Goal: Information Seeking & Learning: Check status

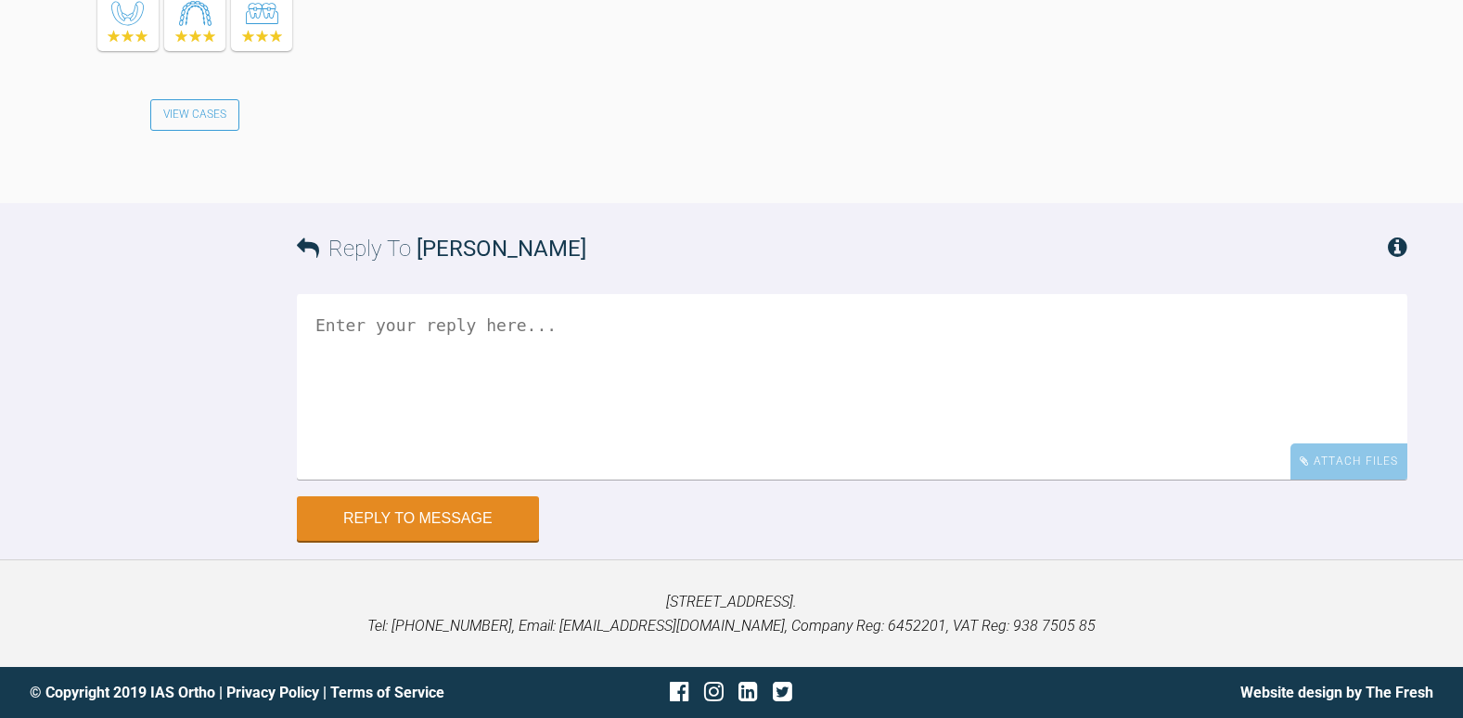
scroll to position [40044, 0]
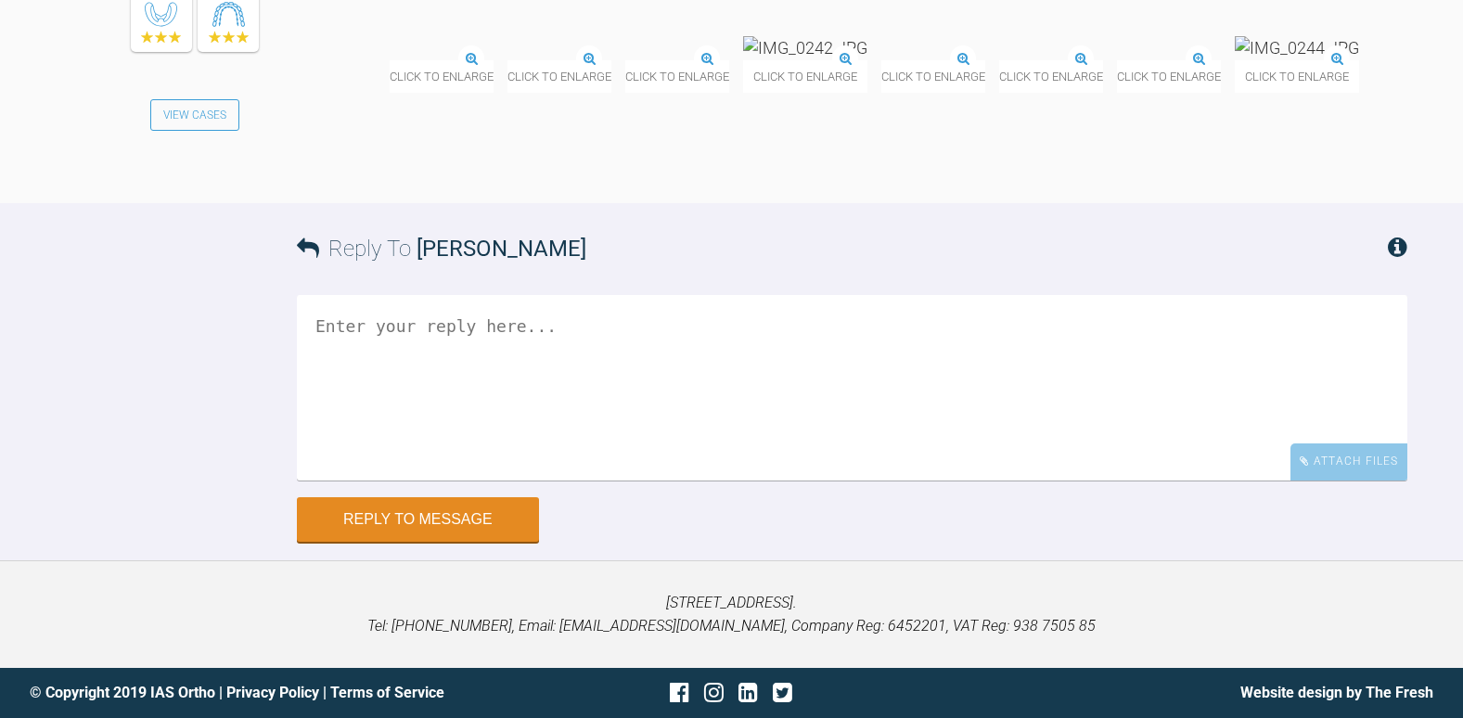
scroll to position [11745, 0]
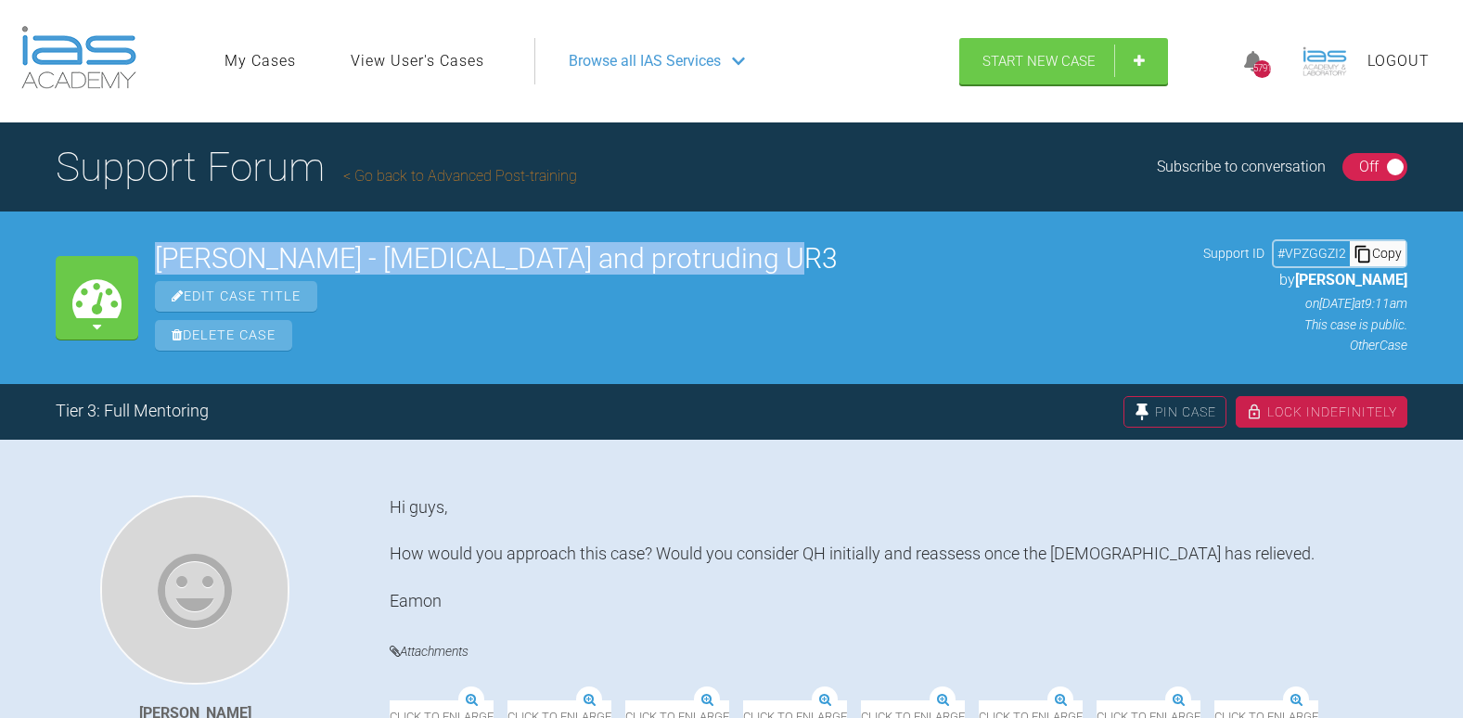
drag, startPoint x: 741, startPoint y: 261, endPoint x: 147, endPoint y: 263, distance: 594.7
click at [147, 263] on div "My Cases Aisling Connolly - crossbite and protruding UR3 Edit Case Title Delete…" at bounding box center [731, 298] width 1463 height 172
copy h2 "Aisling Connolly - crossbite and protruding UR3"
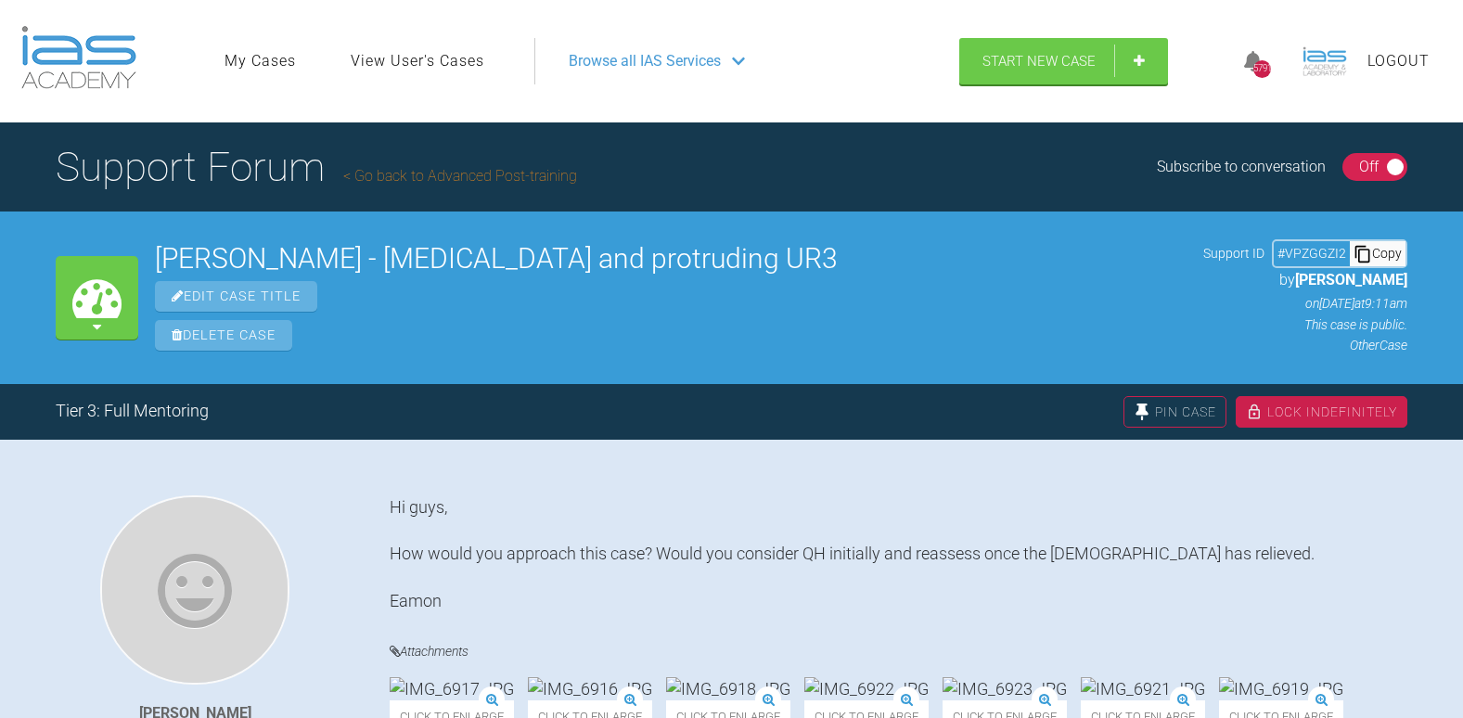
click at [1390, 251] on div "Copy" at bounding box center [1378, 253] width 56 height 24
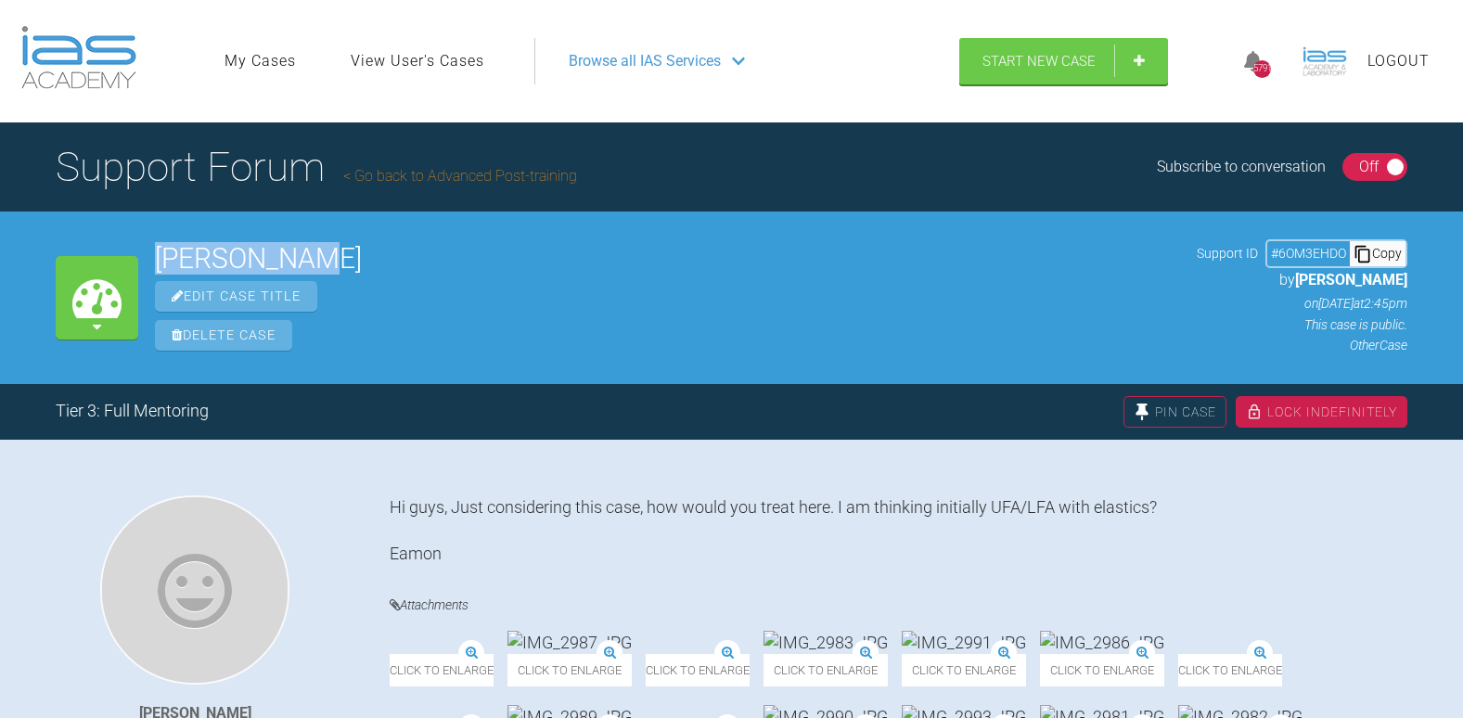
drag, startPoint x: 346, startPoint y: 257, endPoint x: 162, endPoint y: 259, distance: 183.7
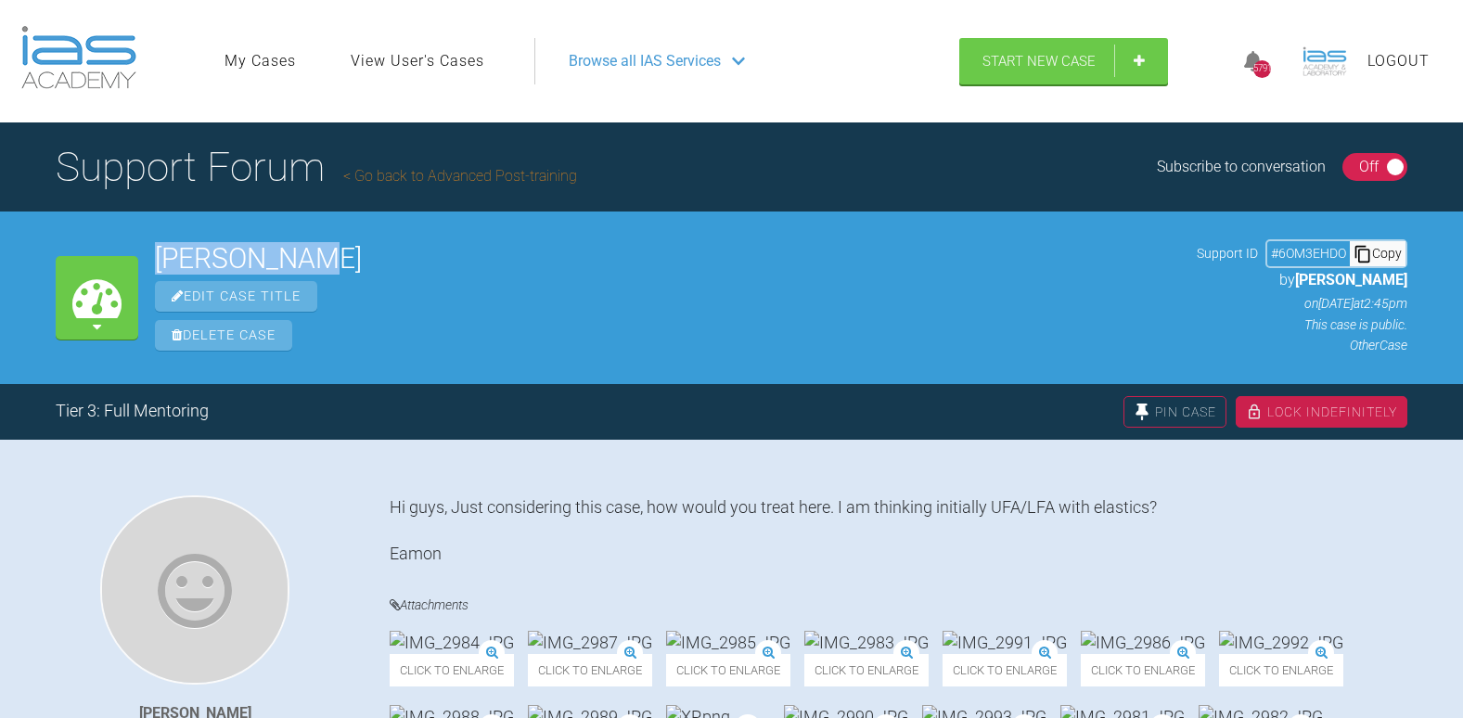
click at [162, 259] on h2 "Amy Kennedy" at bounding box center [667, 259] width 1025 height 28
copy h2 "Amy Kennedy"
click at [1385, 258] on div "Copy" at bounding box center [1378, 253] width 56 height 24
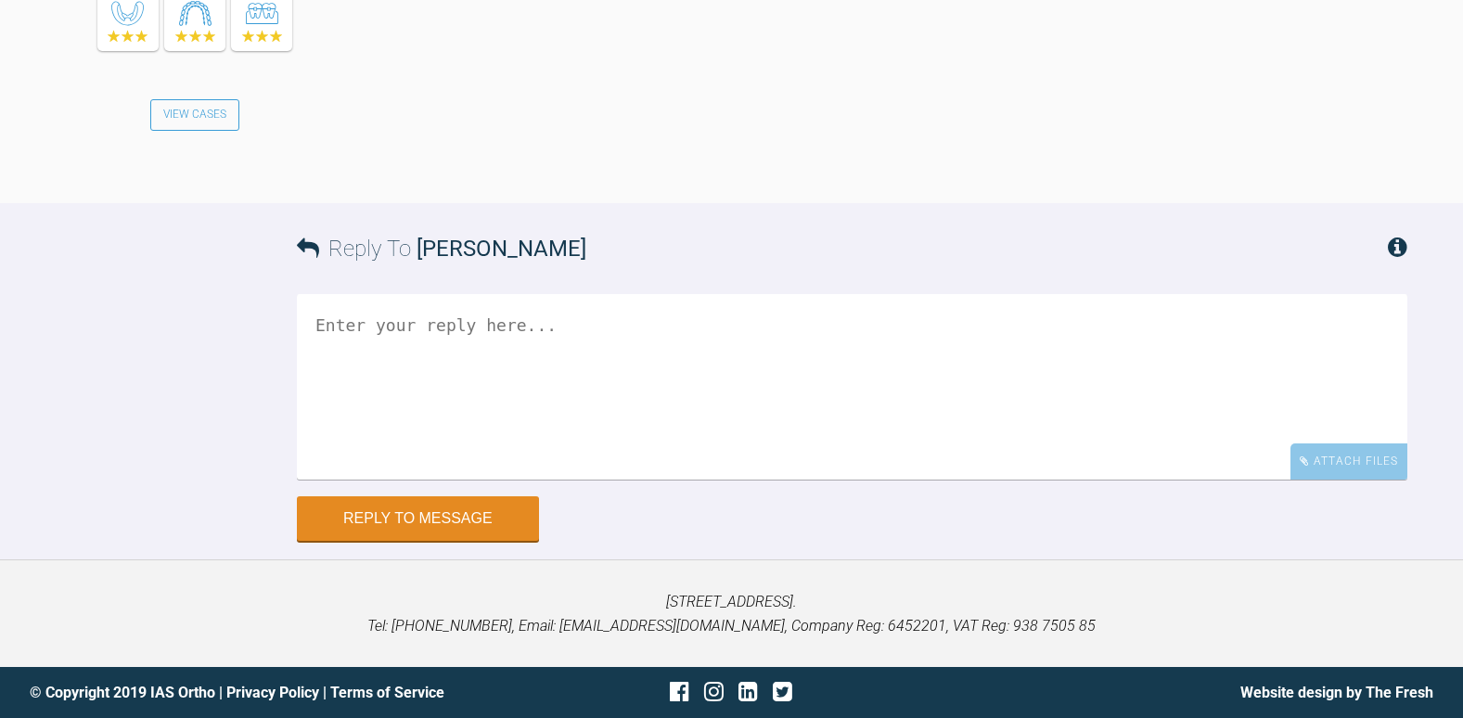
scroll to position [40696, 0]
